Goal: Transaction & Acquisition: Purchase product/service

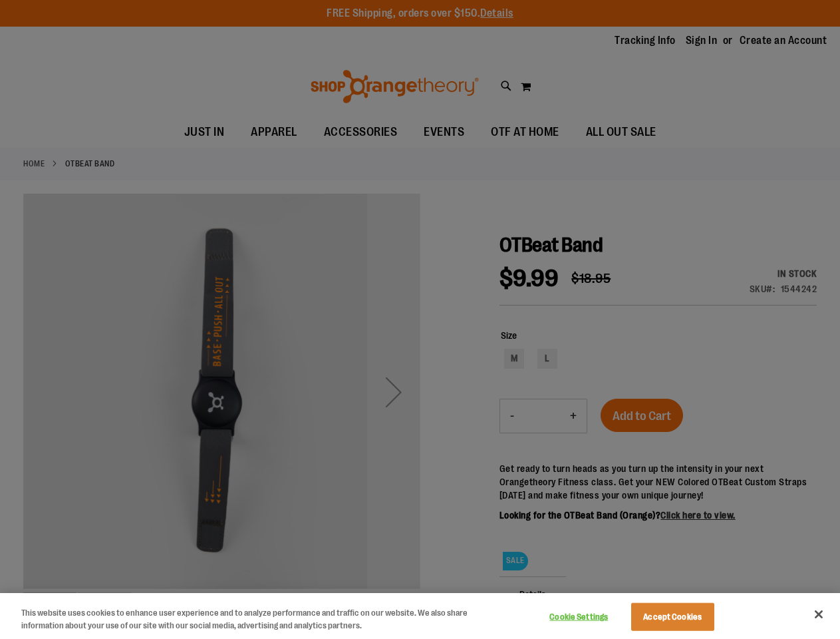
click at [420, 319] on div at bounding box center [420, 319] width 840 height 639
click at [595, 617] on button "Cookie Settings" at bounding box center [578, 616] width 83 height 27
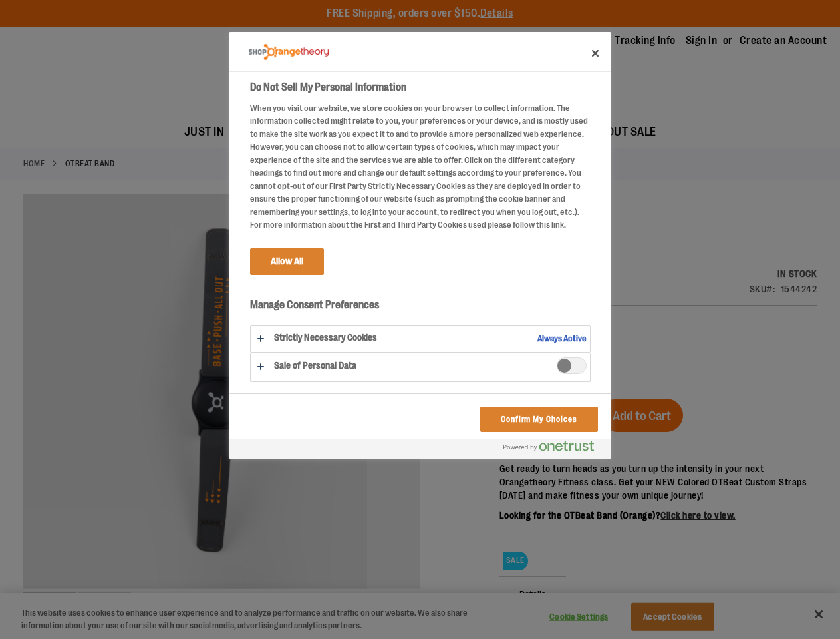
click at [689, 617] on div at bounding box center [420, 319] width 840 height 639
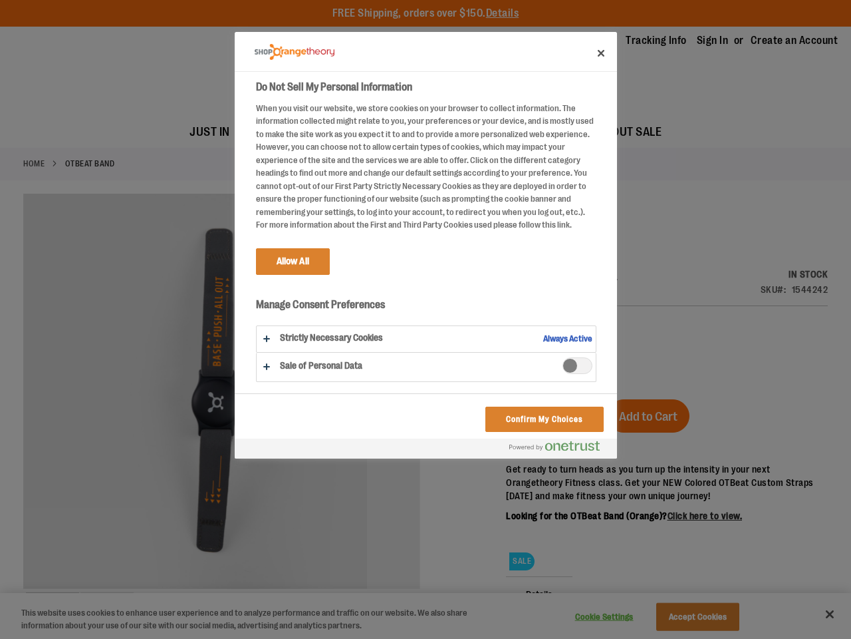
click at [819, 614] on div at bounding box center [425, 319] width 851 height 639
click at [696, 638] on html "Skip to Content The store will not work correctly when cookies are disabled. FR…" at bounding box center [425, 319] width 851 height 639
